Goal: Task Accomplishment & Management: Use online tool/utility

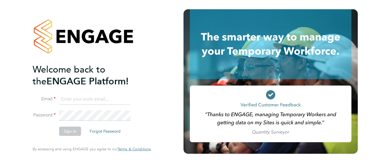
click at [90, 103] on input at bounding box center [94, 99] width 71 height 10
type input "[PERSON_NAME][DOMAIN_NAME][EMAIL_ADDRESS][PERSON_NAME][PERSON_NAME][DOMAIN_NAME]"
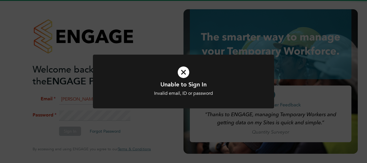
click at [174, 84] on h1 "Unable to Sign In" at bounding box center [184, 85] width 150 height 8
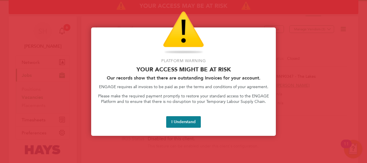
click at [176, 113] on div "Platform Warning Your access might be at risk Our records show that there are o…" at bounding box center [183, 81] width 185 height 108
click at [175, 124] on button "I Understand" at bounding box center [183, 122] width 35 height 12
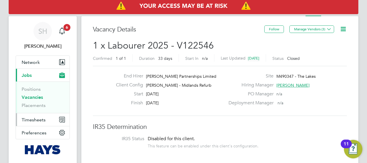
click at [35, 113] on button "Timesheets" at bounding box center [43, 119] width 54 height 13
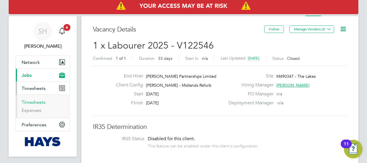
click at [32, 99] on link "Timesheets" at bounding box center [34, 101] width 24 height 5
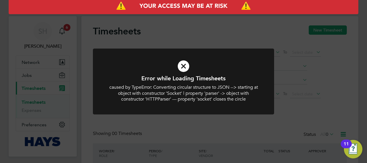
click at [183, 64] on icon at bounding box center [184, 66] width 150 height 23
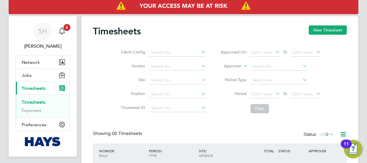
click at [242, 67] on li "Approver" at bounding box center [270, 66] width 115 height 14
click at [243, 66] on icon at bounding box center [243, 64] width 0 height 5
click at [230, 69] on li "Worker" at bounding box center [227, 73] width 28 height 8
click at [266, 62] on li "Worker" at bounding box center [270, 66] width 115 height 14
click at [263, 65] on input at bounding box center [279, 66] width 57 height 8
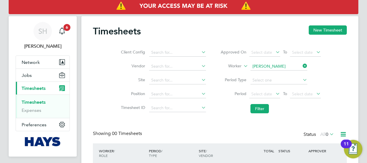
click at [263, 70] on li "Chris topher Williams" at bounding box center [292, 74] width 84 height 8
type input "Christopher Williams"
click at [261, 109] on button "Filter" at bounding box center [260, 108] width 18 height 9
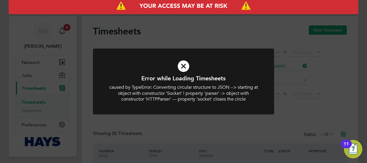
click at [139, 61] on icon at bounding box center [184, 66] width 150 height 23
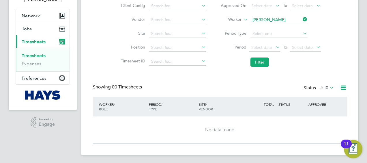
scroll to position [47, 0]
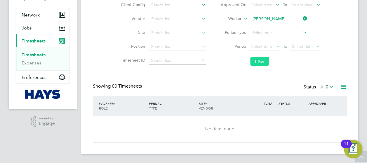
click at [261, 65] on button "Filter" at bounding box center [260, 61] width 18 height 9
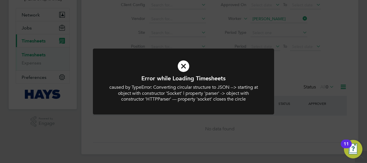
click at [194, 72] on icon at bounding box center [184, 66] width 150 height 23
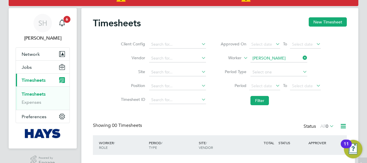
scroll to position [0, 0]
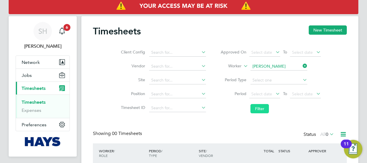
click at [260, 109] on button "Filter" at bounding box center [260, 108] width 18 height 9
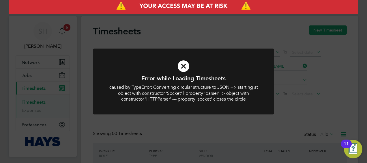
click at [180, 65] on icon at bounding box center [184, 66] width 150 height 23
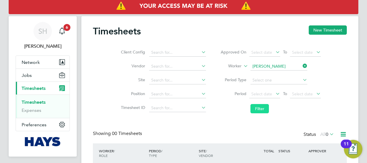
click at [266, 109] on button "Filter" at bounding box center [260, 108] width 18 height 9
click at [249, 106] on li "Filter" at bounding box center [270, 108] width 115 height 15
click at [256, 107] on button "Filter" at bounding box center [260, 108] width 18 height 9
click at [302, 59] on li "Approved On Select date To Select date" at bounding box center [270, 53] width 115 height 14
click at [261, 109] on button "Filter" at bounding box center [260, 108] width 18 height 9
